Goal: Information Seeking & Learning: Find specific fact

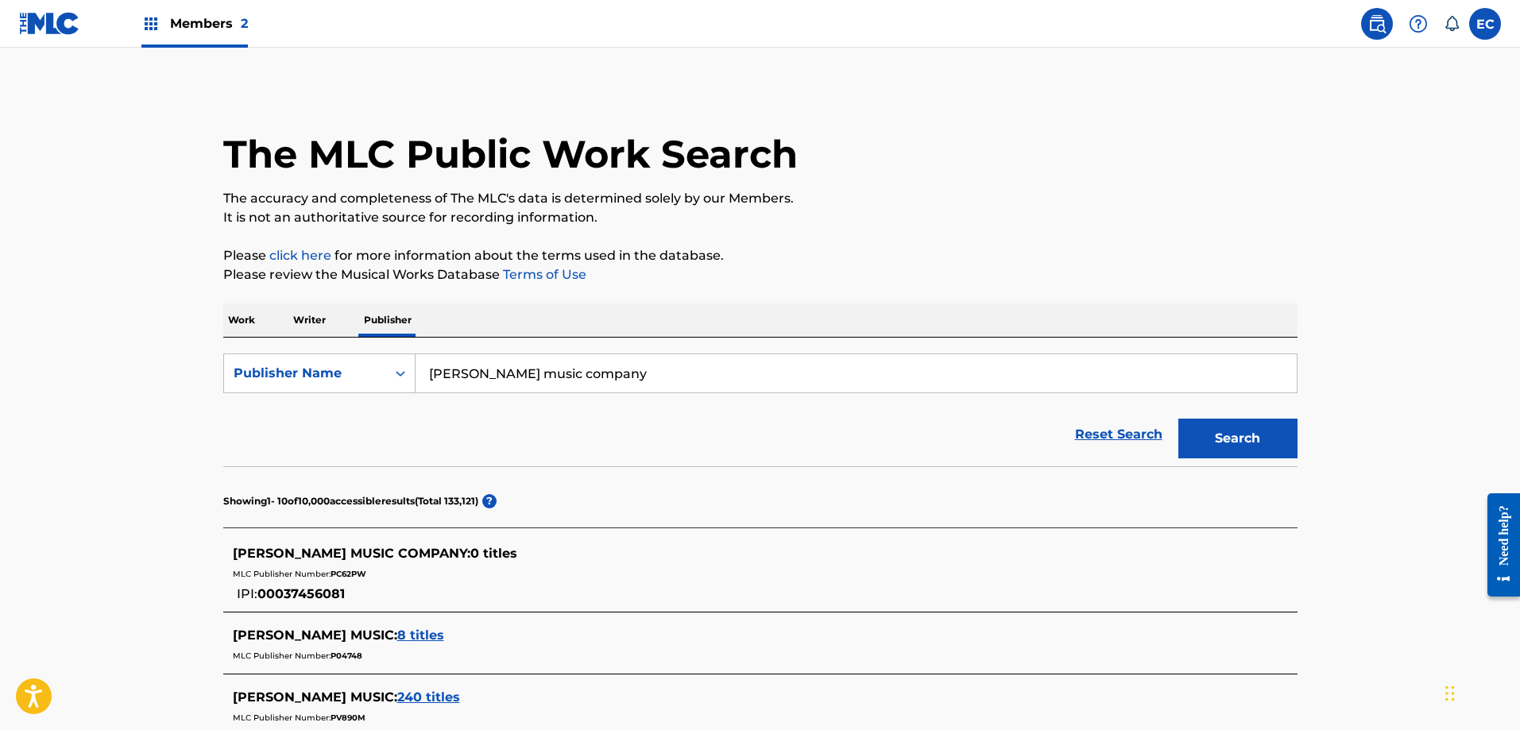
click at [231, 321] on p "Work" at bounding box center [241, 319] width 37 height 33
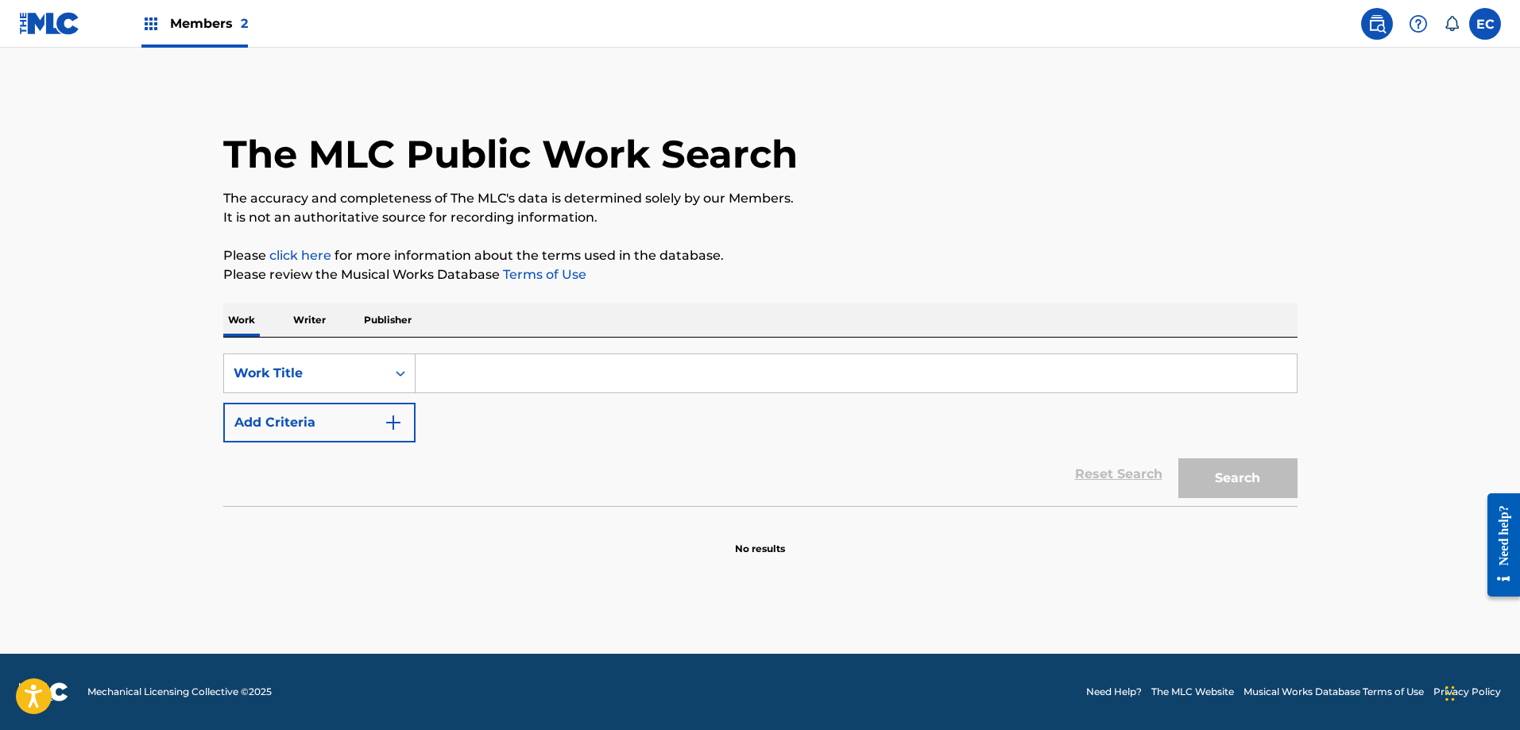
click at [594, 374] on input "Search Form" at bounding box center [855, 373] width 881 height 38
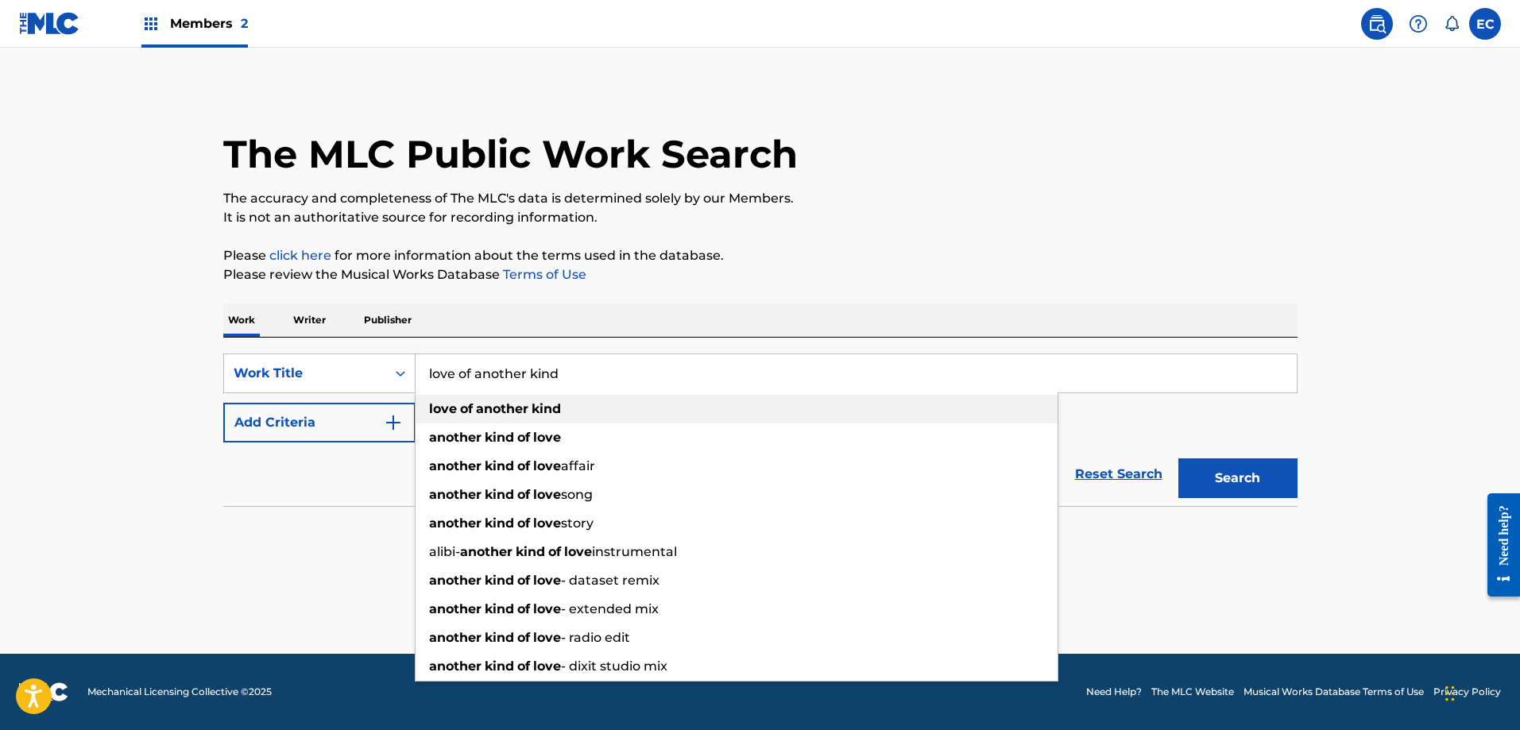
type input "love of another kind"
click at [644, 411] on div "love of another kind" at bounding box center [736, 409] width 642 height 29
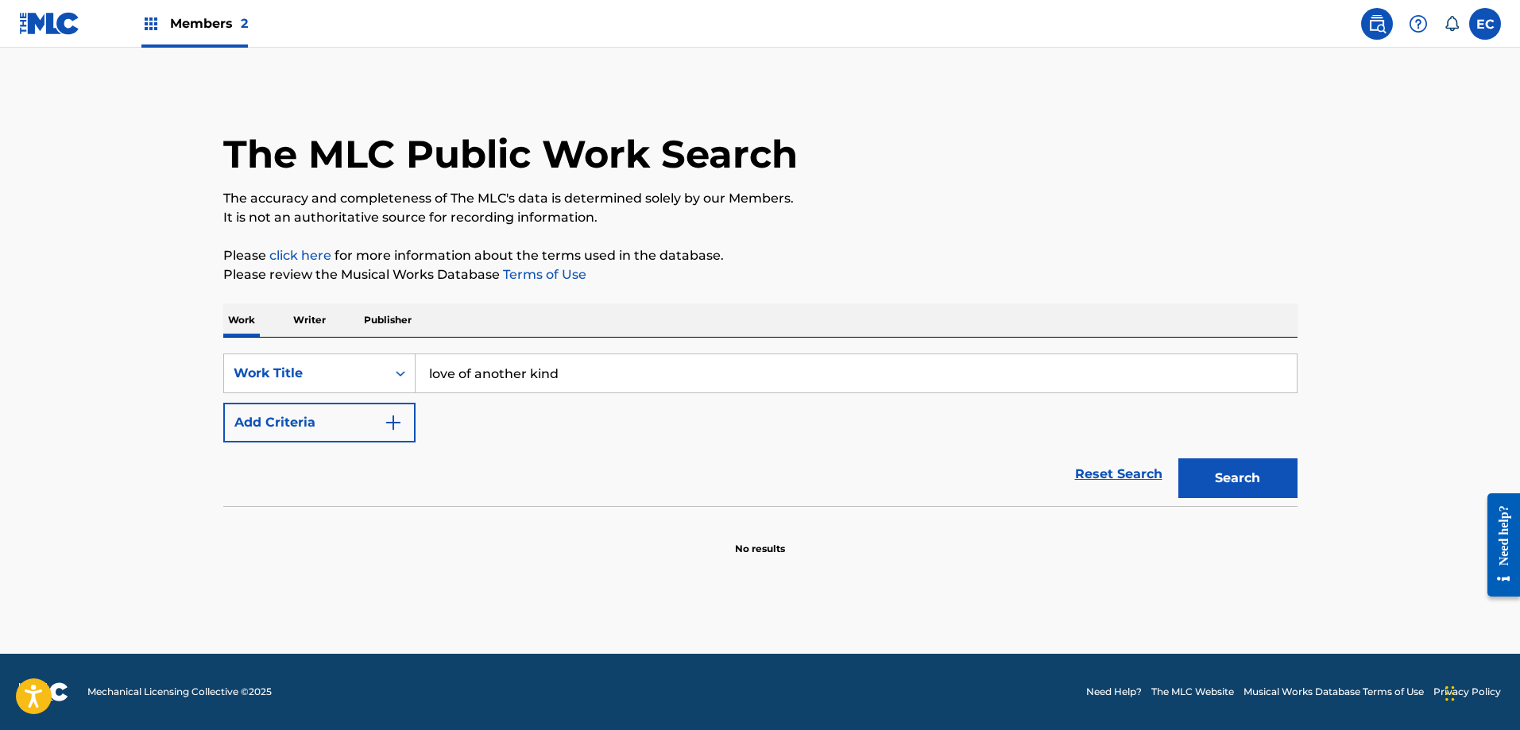
click at [272, 415] on button "Add Criteria" at bounding box center [319, 423] width 192 height 40
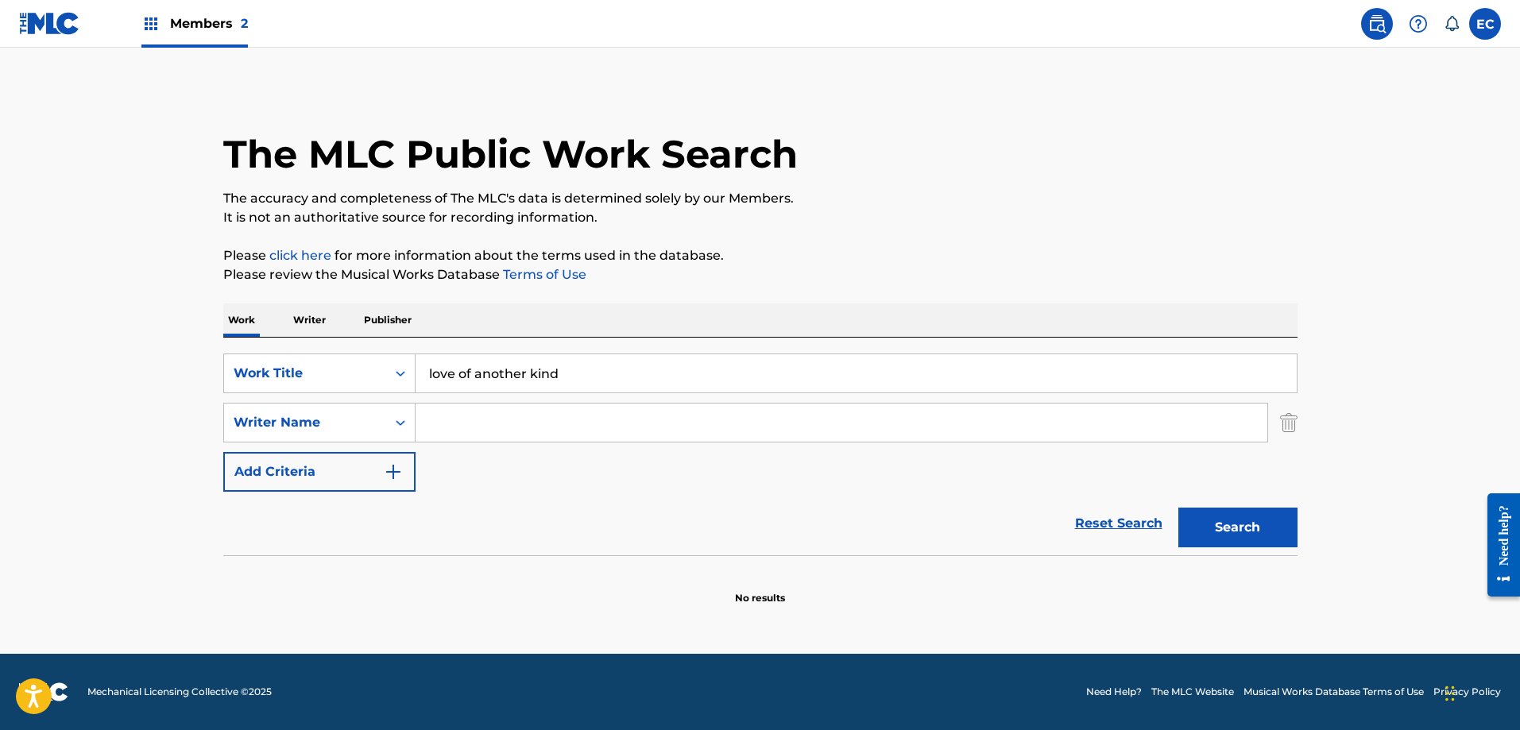
click at [560, 423] on input "Search Form" at bounding box center [841, 423] width 852 height 38
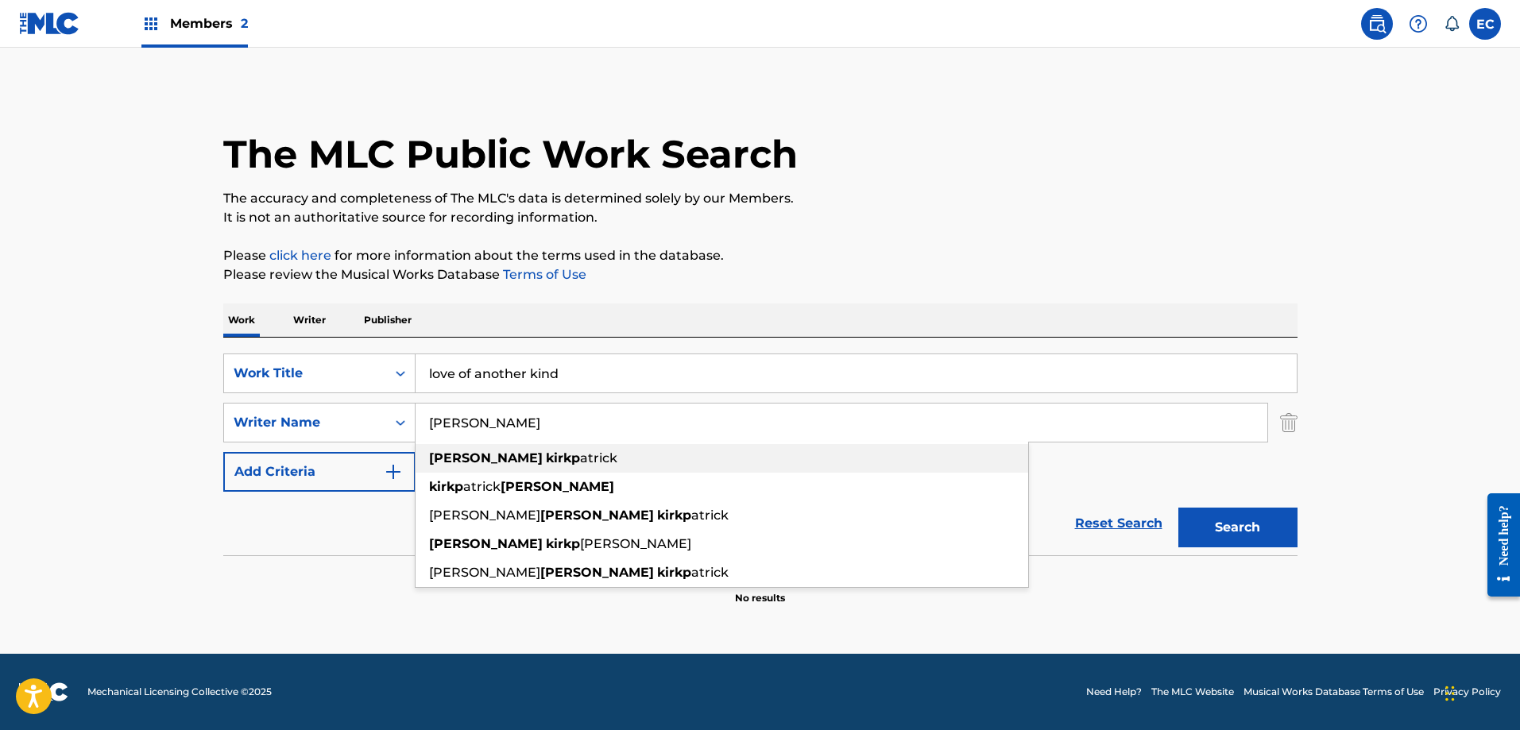
click at [650, 451] on div "[PERSON_NAME] atrick" at bounding box center [721, 458] width 612 height 29
type input "[PERSON_NAME]"
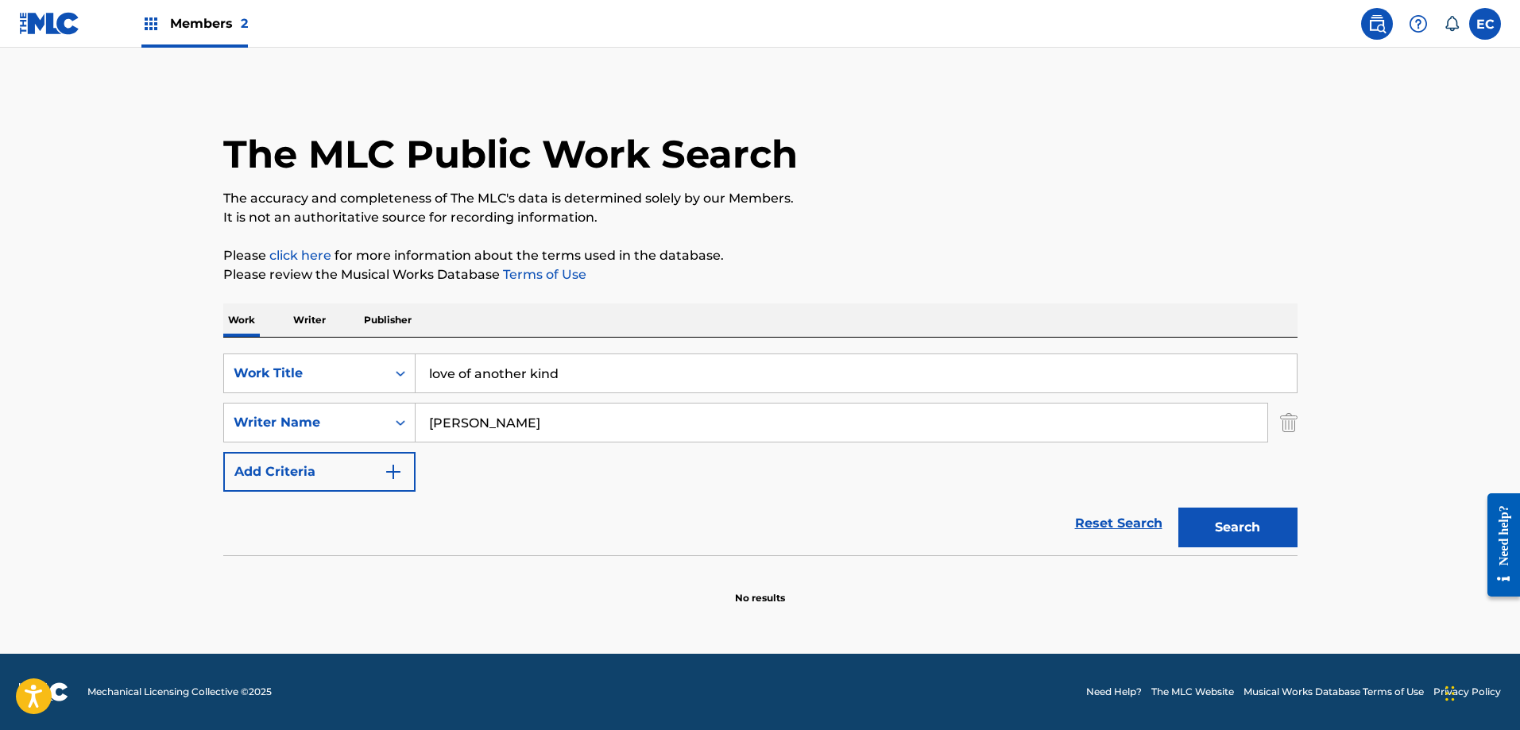
click at [1269, 543] on button "Search" at bounding box center [1237, 528] width 119 height 40
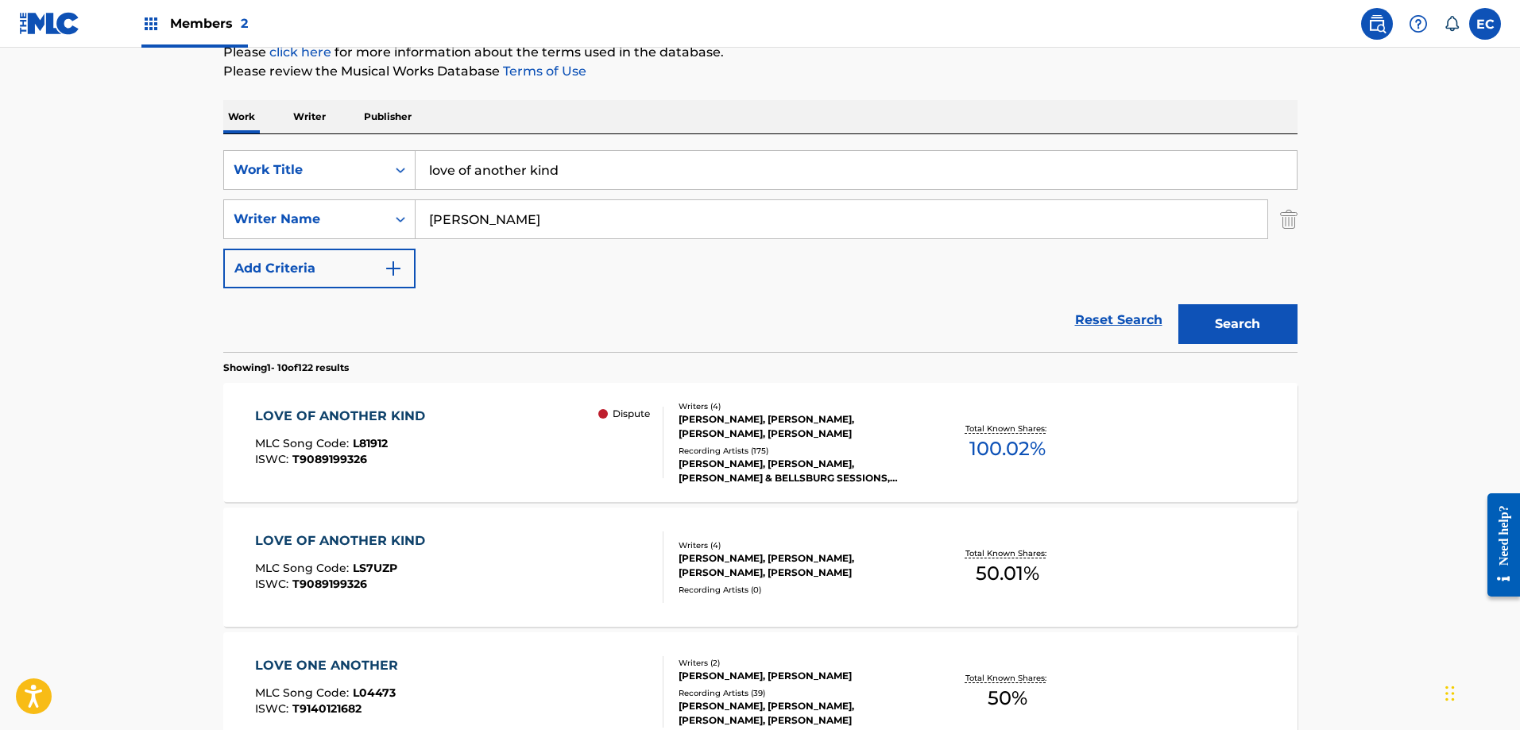
scroll to position [238, 0]
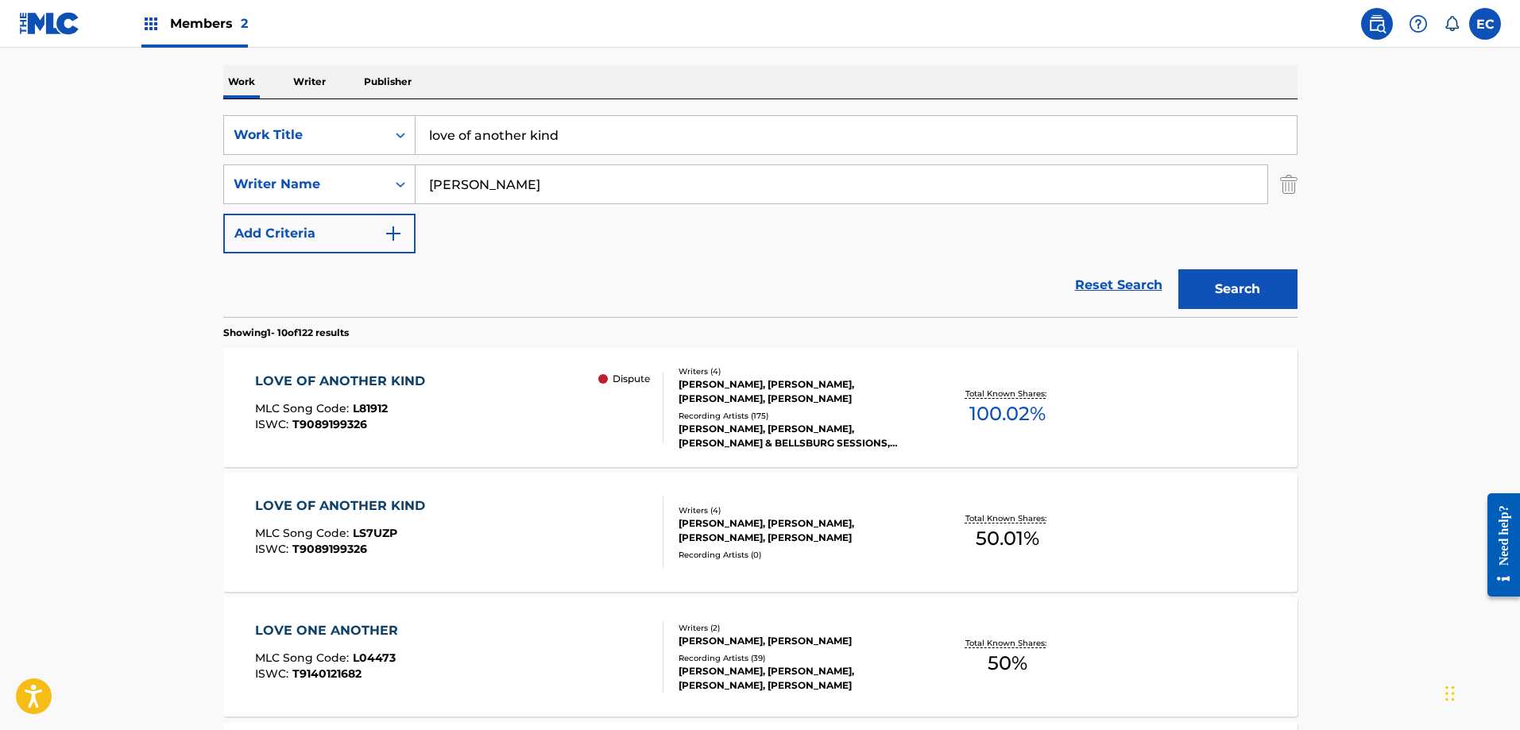
click at [341, 370] on div "LOVE OF ANOTHER KIND MLC Song Code : L81912 ISWC : T9089199326 Dispute Writers …" at bounding box center [760, 407] width 1074 height 119
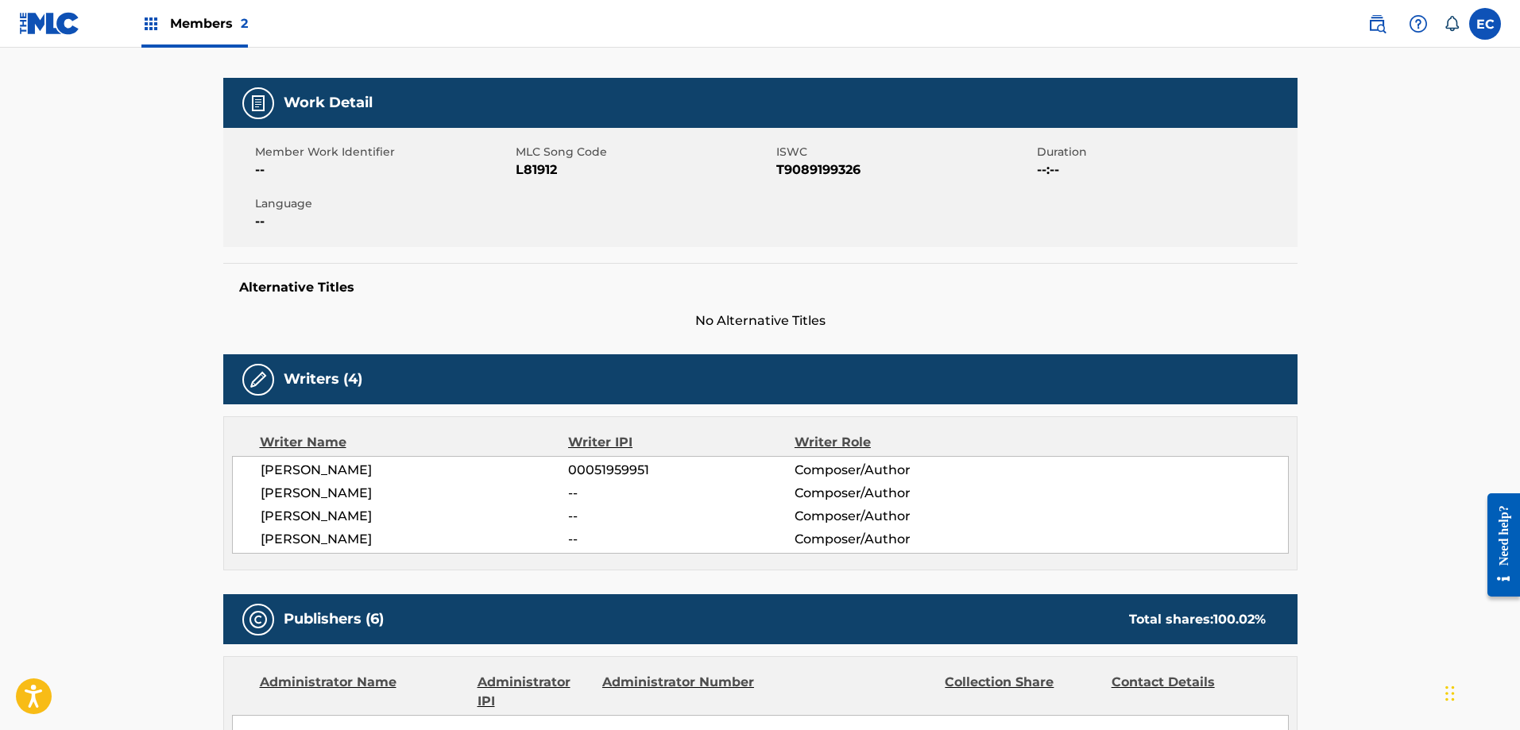
scroll to position [556, 0]
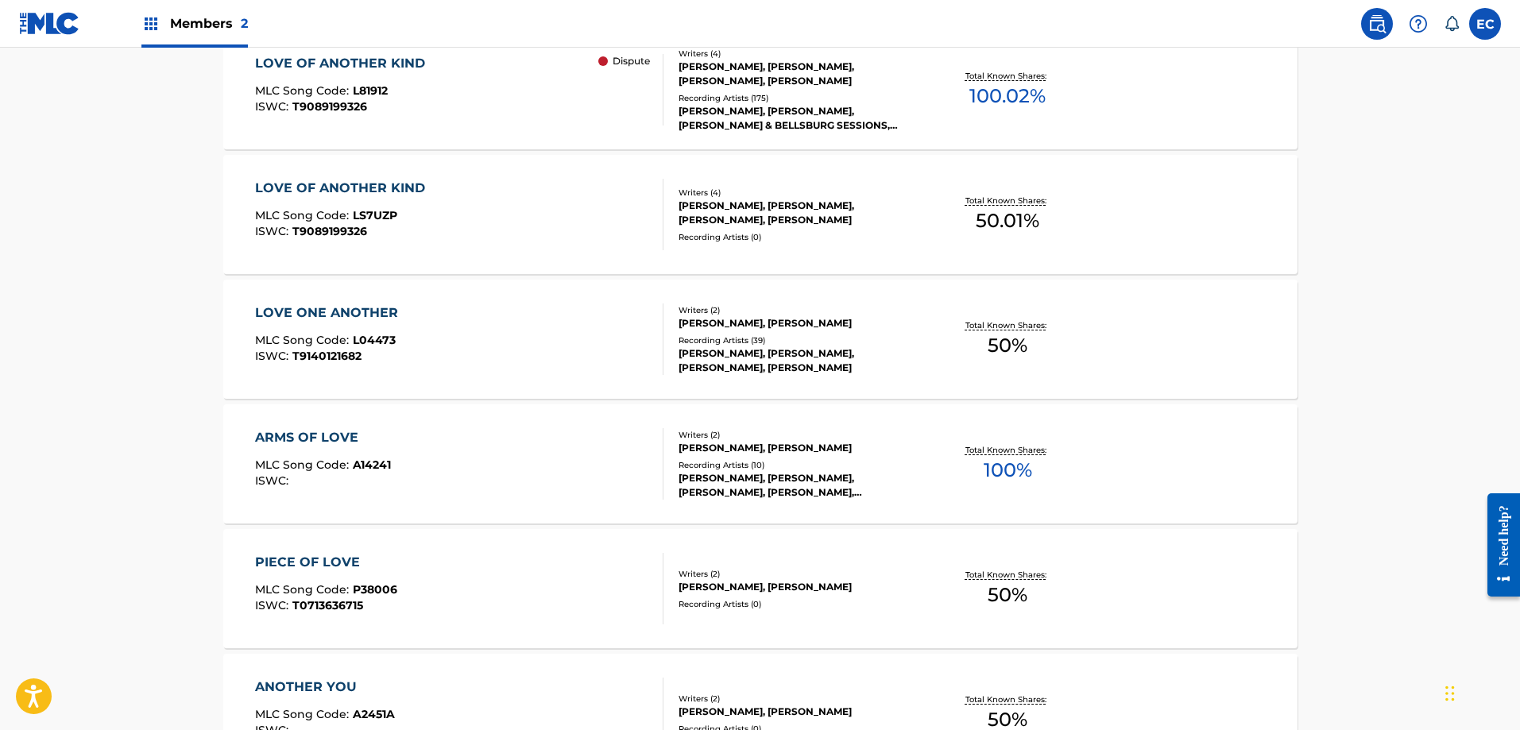
scroll to position [238, 0]
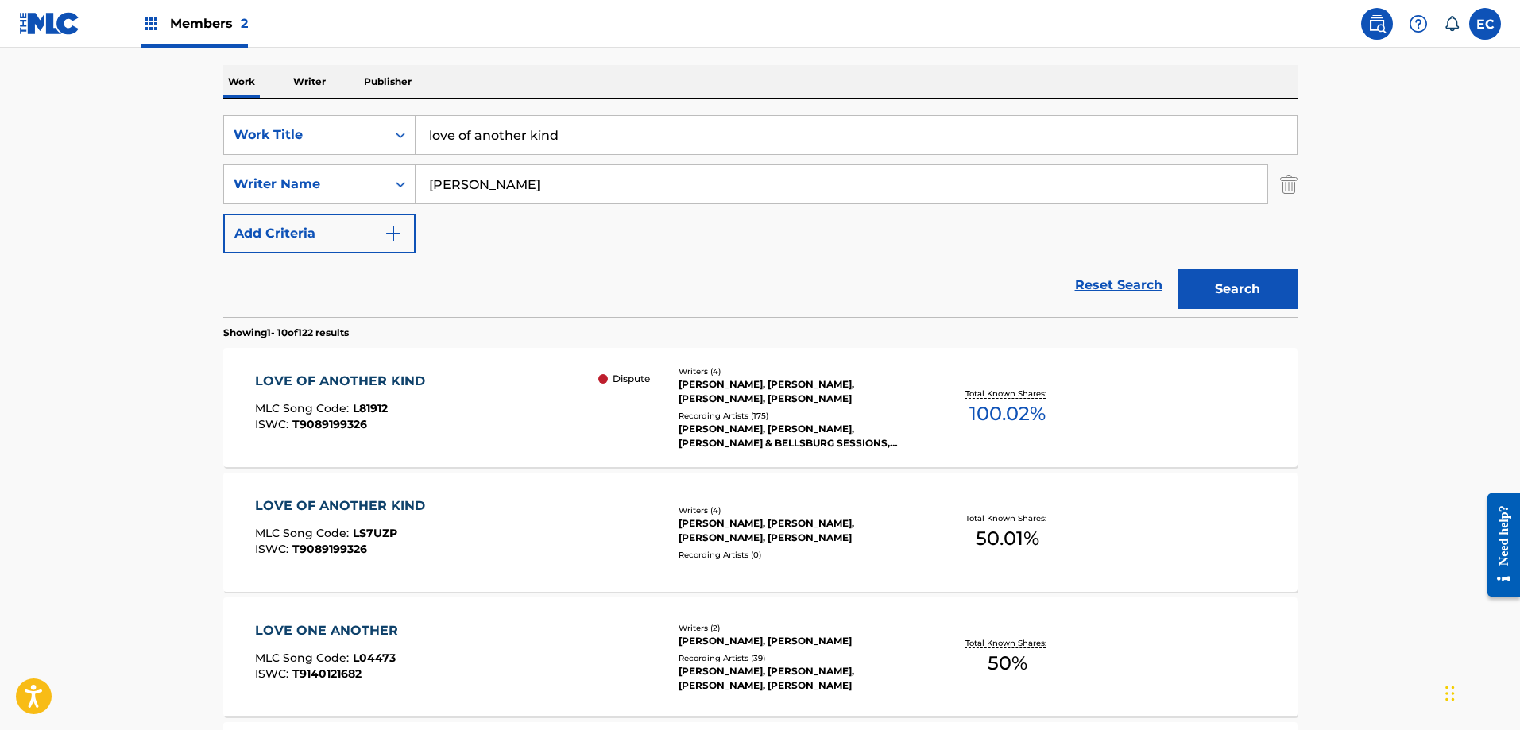
click at [380, 496] on div "LOVE OF ANOTHER KIND" at bounding box center [344, 505] width 178 height 19
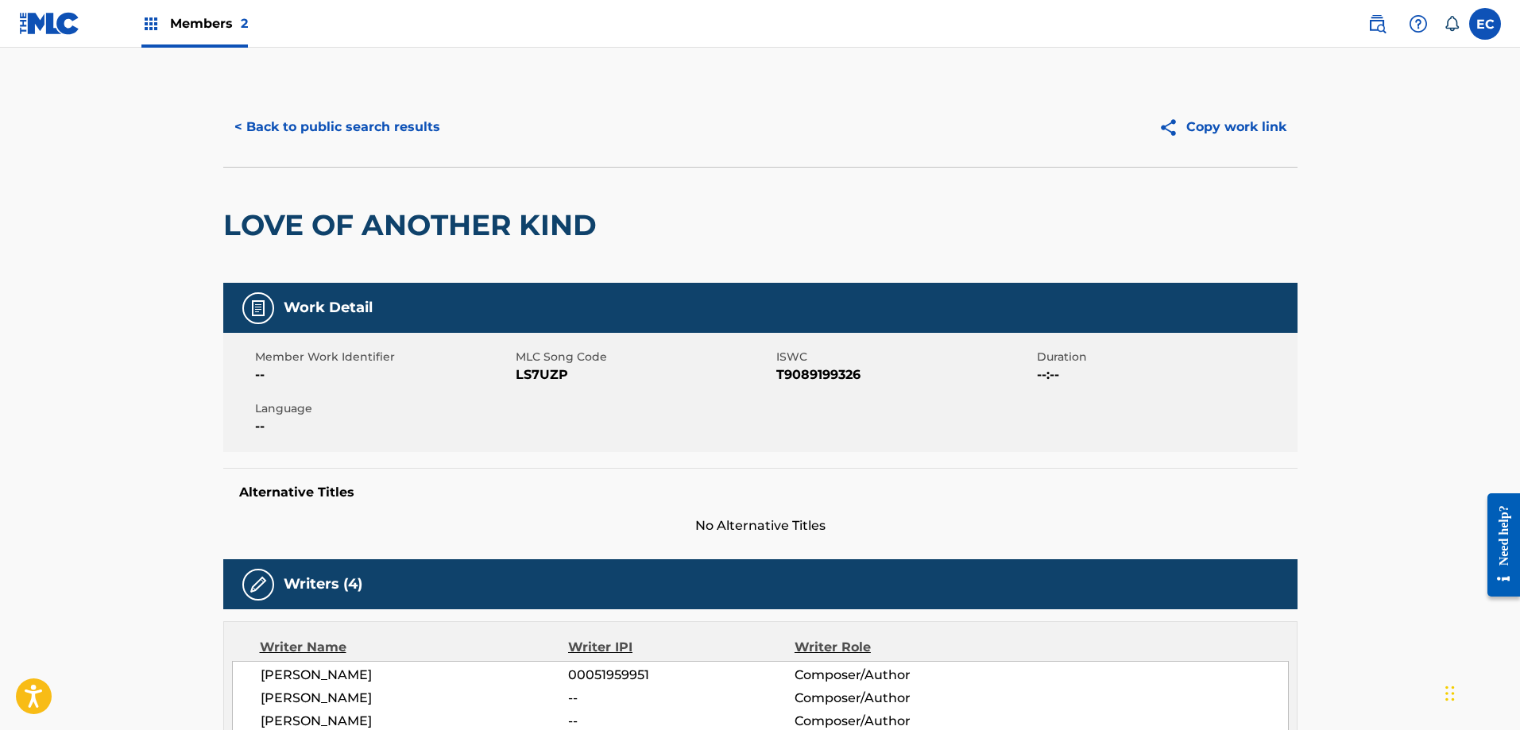
click at [338, 141] on button "< Back to public search results" at bounding box center [337, 127] width 228 height 40
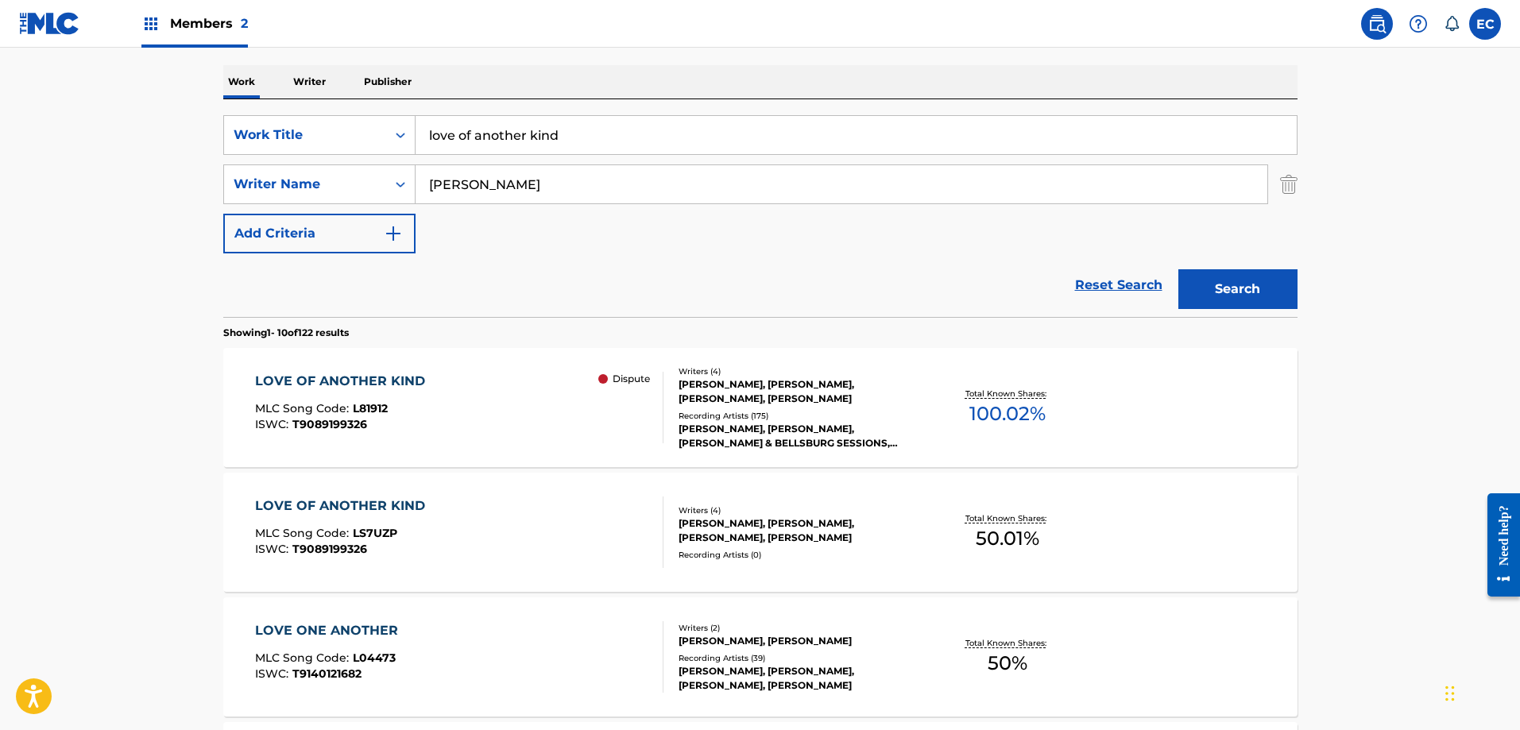
drag, startPoint x: 631, startPoint y: 142, endPoint x: 333, endPoint y: 109, distance: 299.7
click at [333, 109] on div "SearchWithCriteriab726a7d3-63f0-413d-95d7-613e515e8407 Work Title love of anoth…" at bounding box center [760, 208] width 1074 height 218
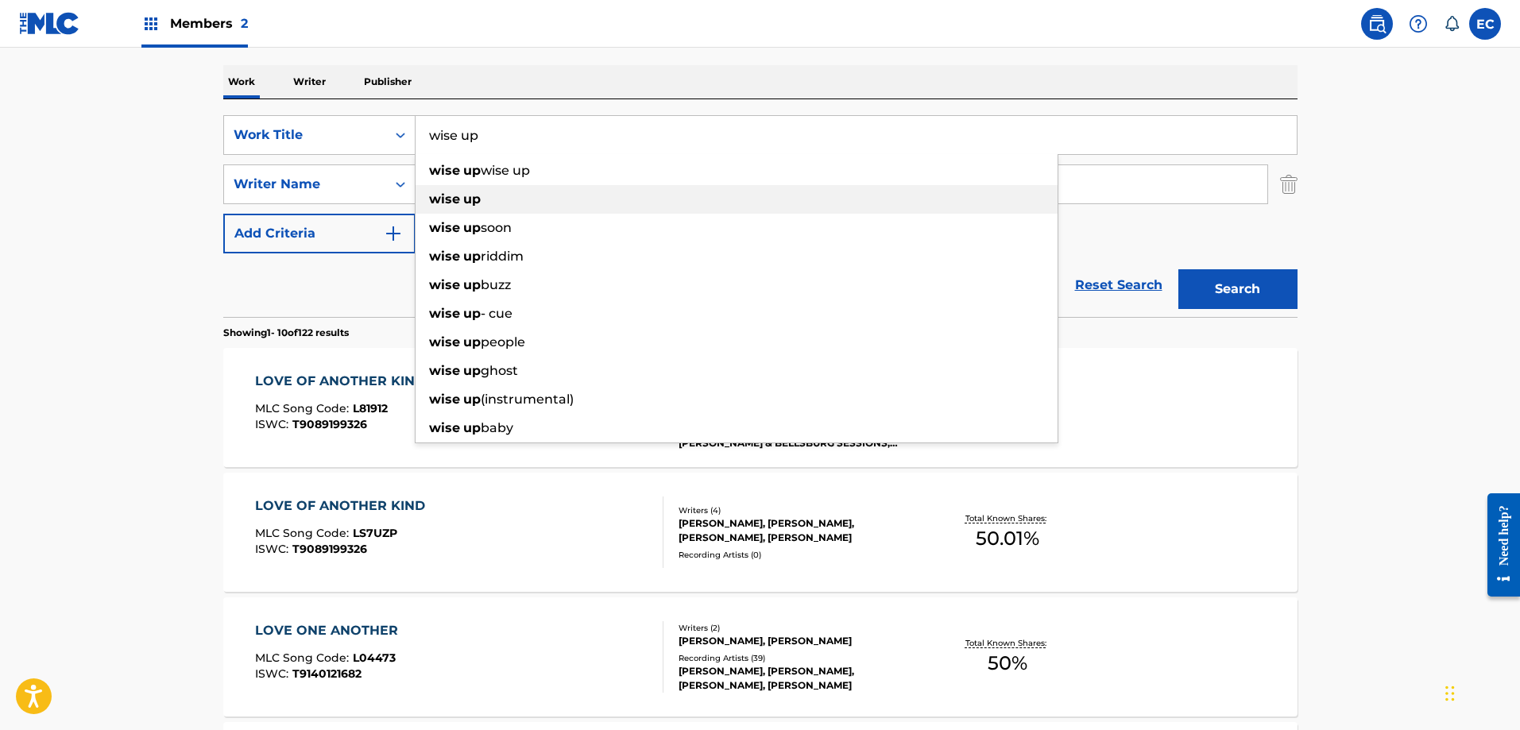
type input "wise up"
click at [479, 196] on strong "up" at bounding box center [471, 198] width 17 height 15
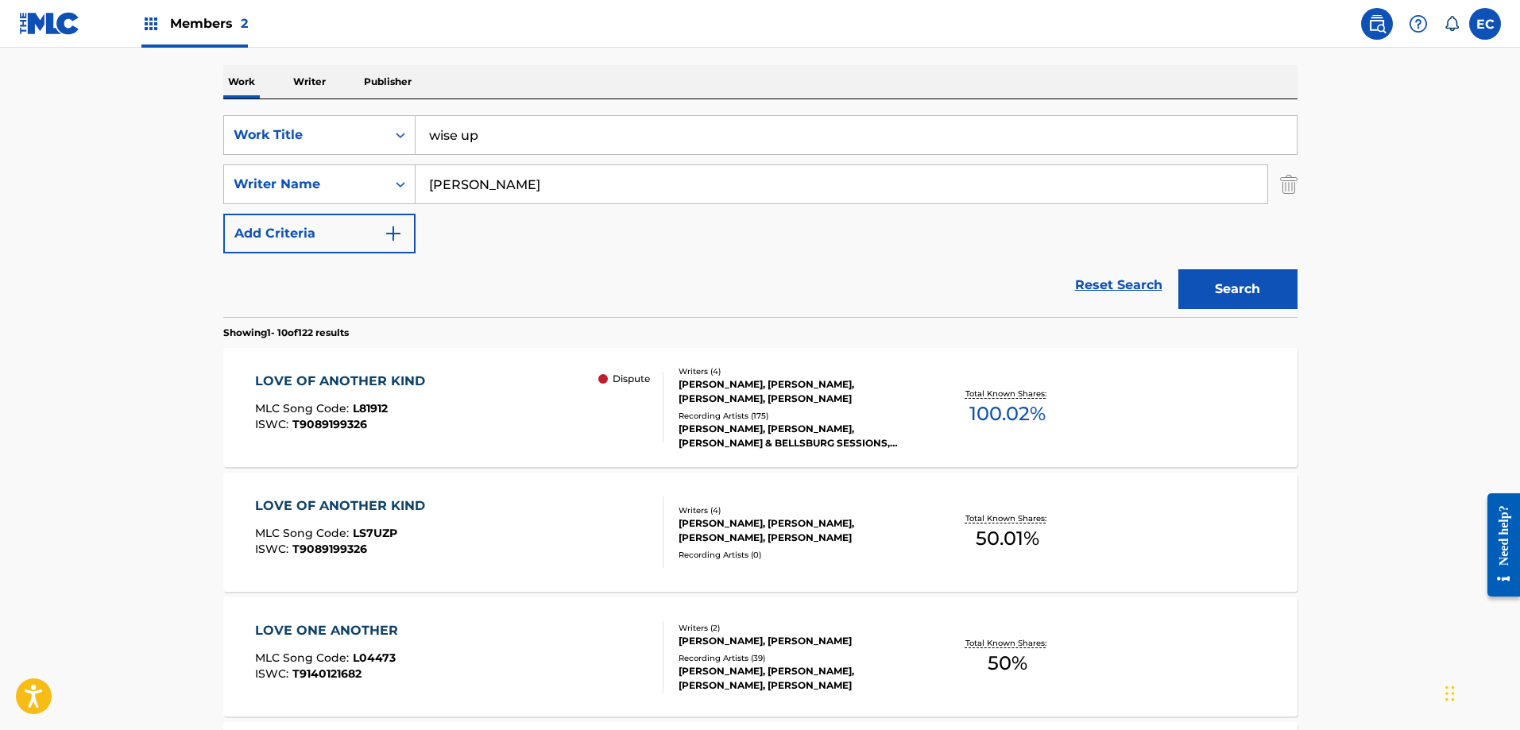
click at [1238, 285] on button "Search" at bounding box center [1237, 289] width 119 height 40
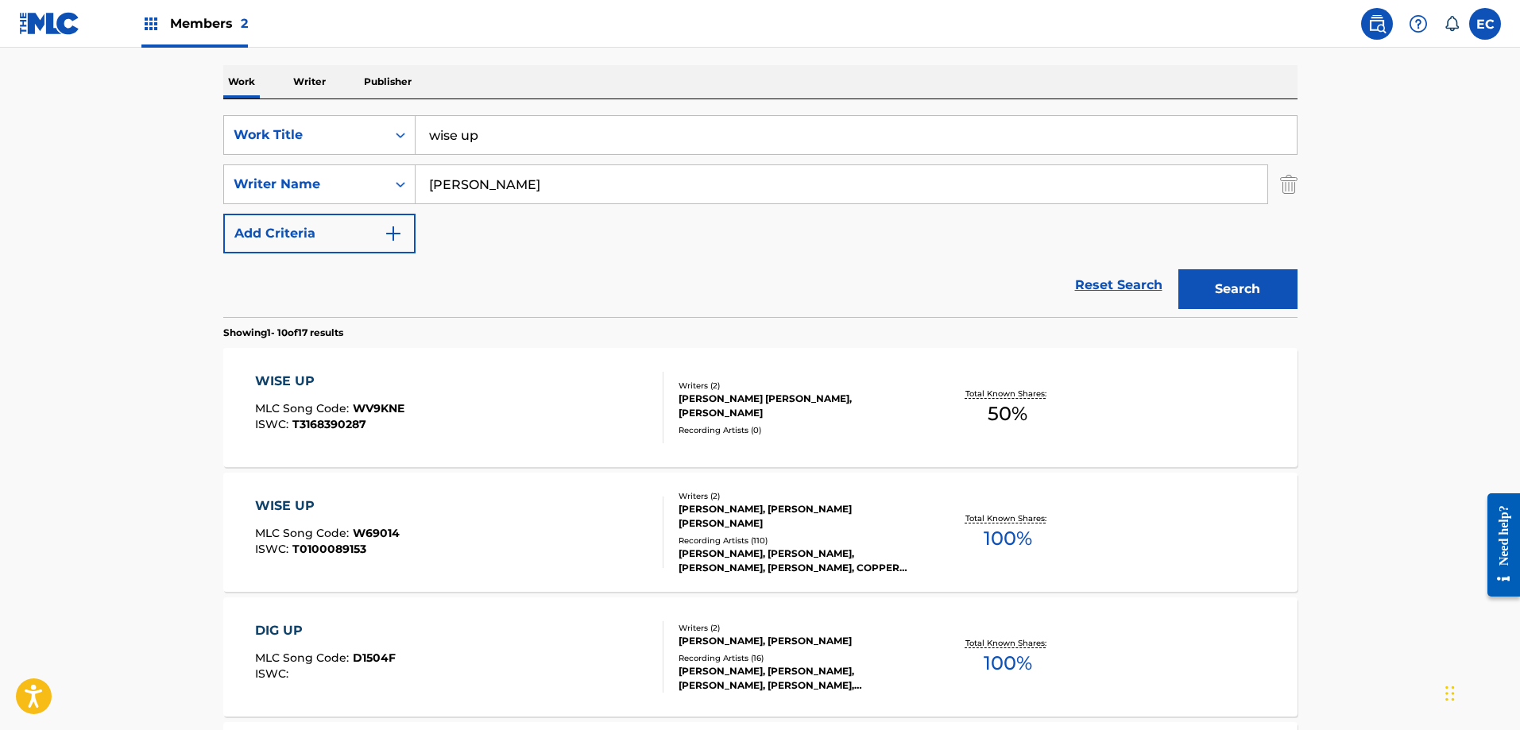
scroll to position [318, 0]
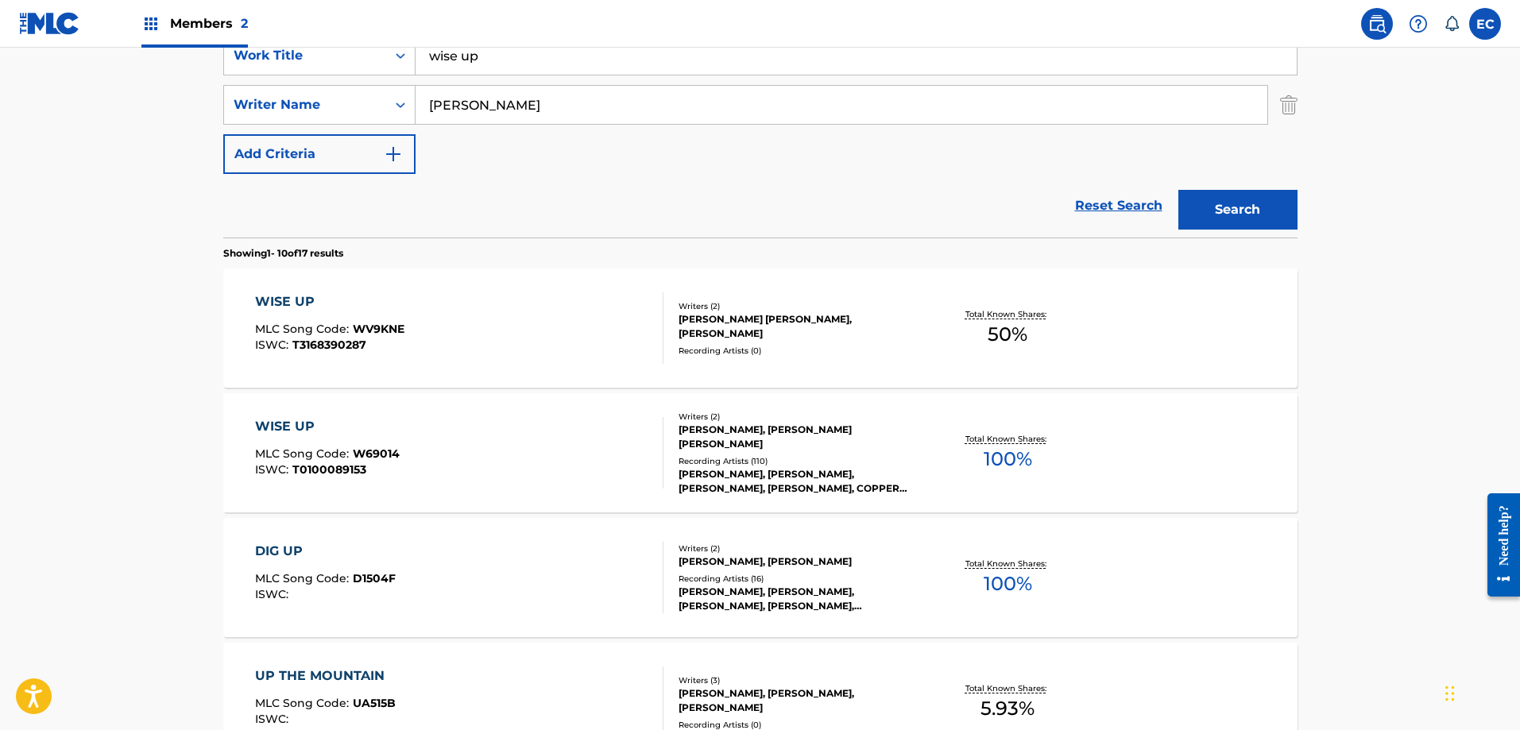
click at [291, 293] on div "WISE UP" at bounding box center [329, 301] width 149 height 19
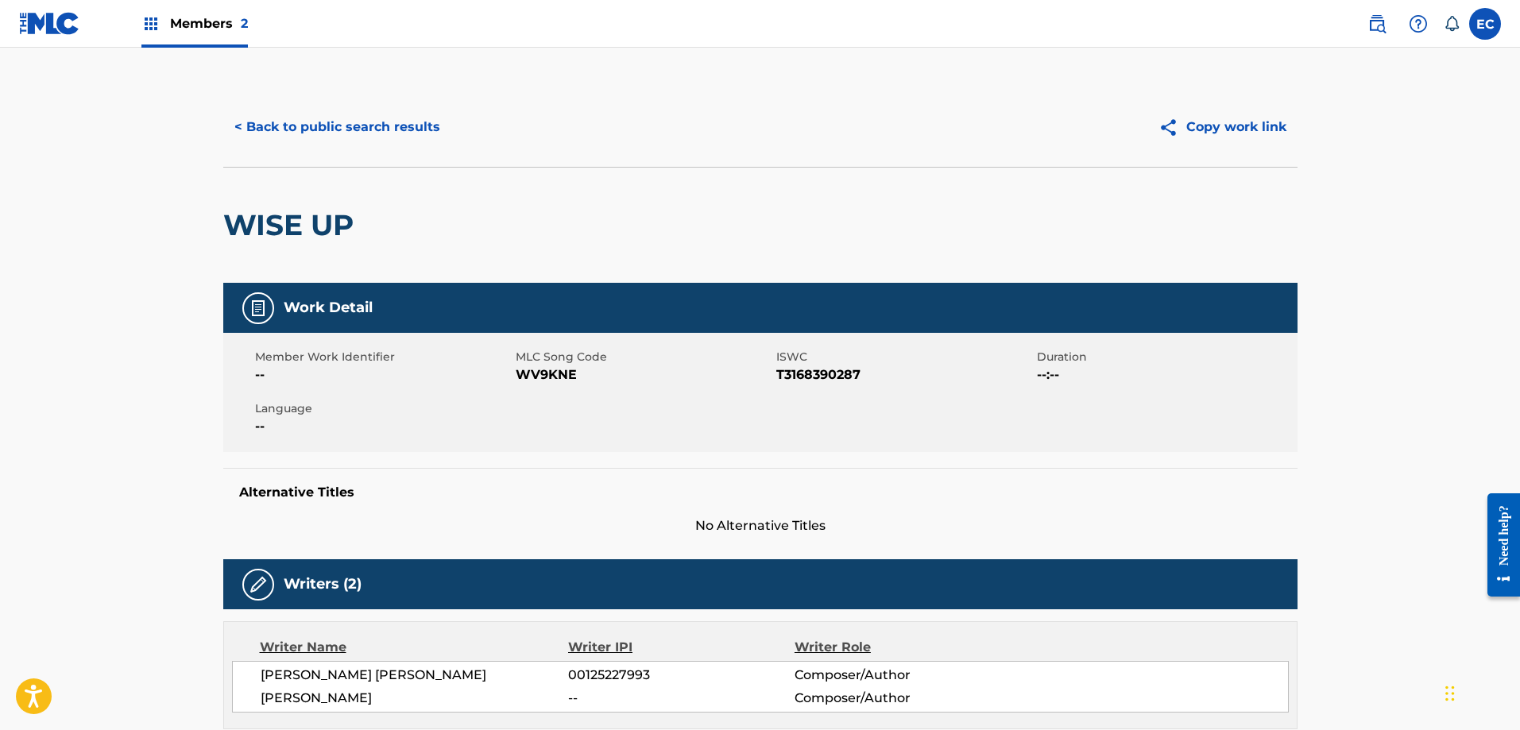
click at [366, 122] on button "< Back to public search results" at bounding box center [337, 127] width 228 height 40
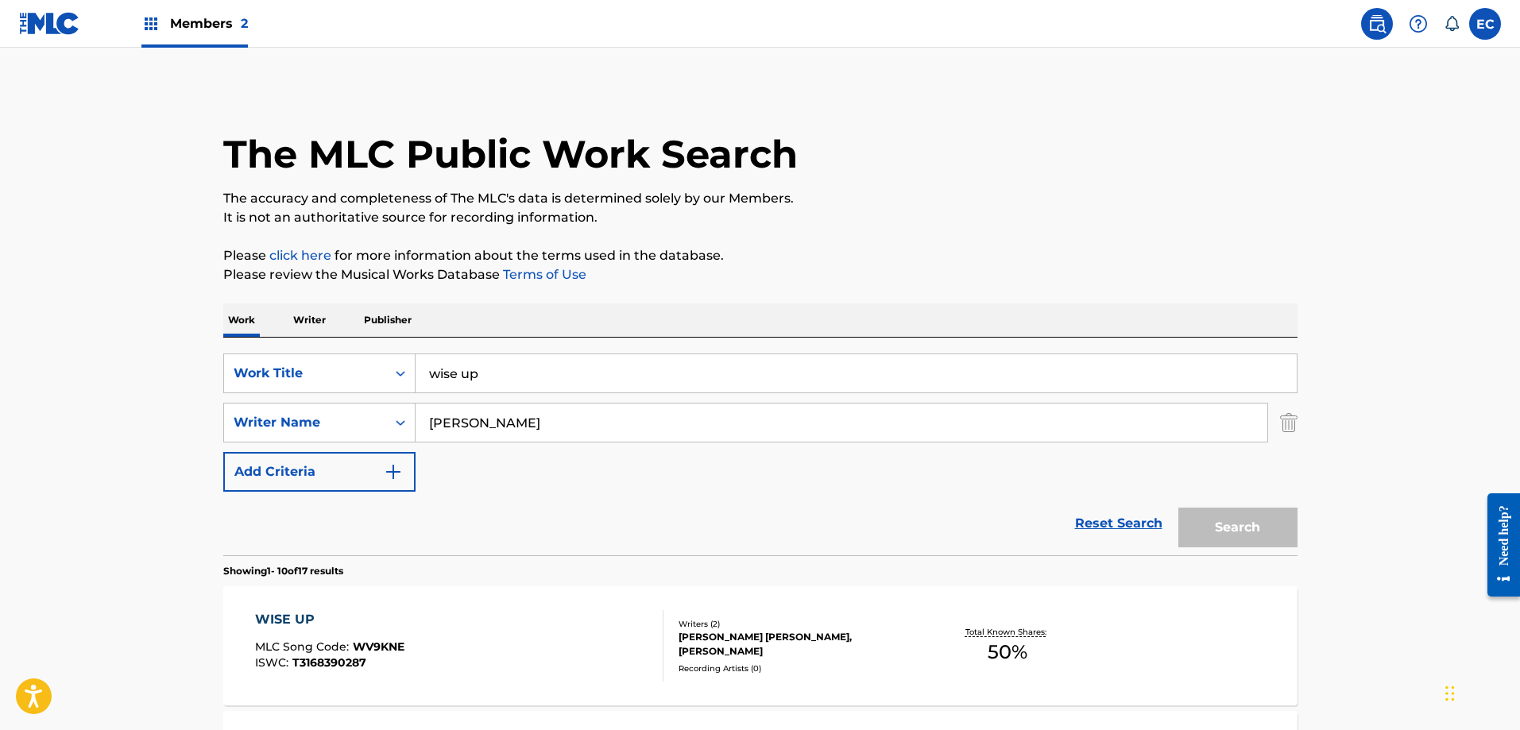
scroll to position [318, 0]
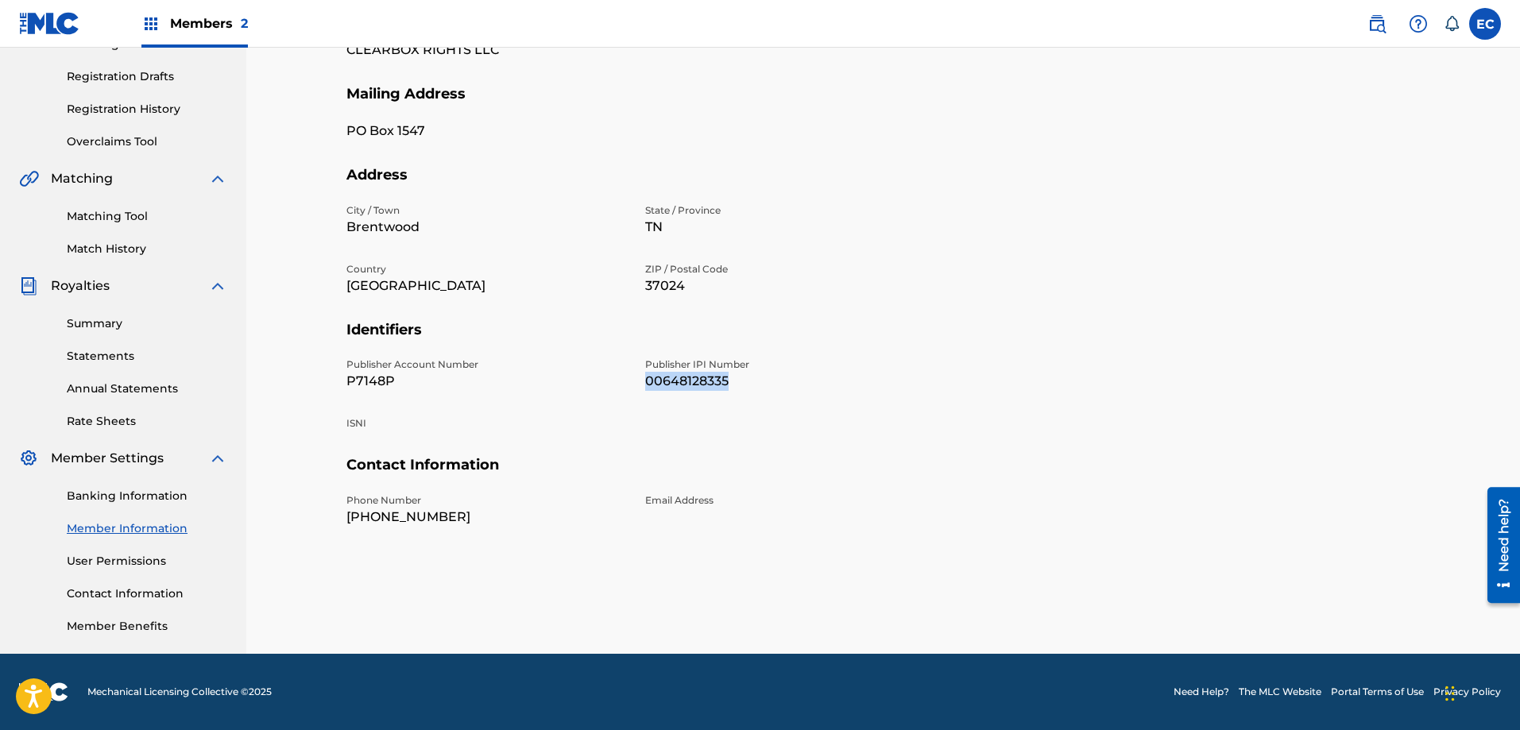
click at [1491, 21] on label at bounding box center [1485, 24] width 32 height 32
click at [1485, 24] on input "EC [PERSON_NAME] [EMAIL_ADDRESS][DOMAIN_NAME] Notification Preferences Profile …" at bounding box center [1485, 24] width 0 height 0
click at [1333, 225] on p "Log out" at bounding box center [1330, 225] width 37 height 14
click at [1485, 24] on input "EC Emily Chadwell echadwell@clearboxrights.com Notification Preferences Profile…" at bounding box center [1485, 24] width 0 height 0
